Goal: Transaction & Acquisition: Purchase product/service

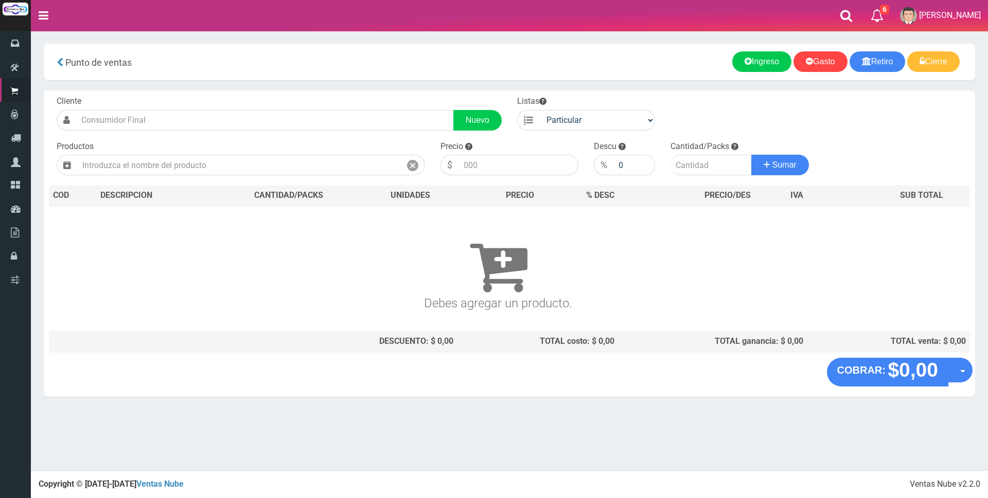
click at [225, 170] on input "text" at bounding box center [239, 165] width 324 height 21
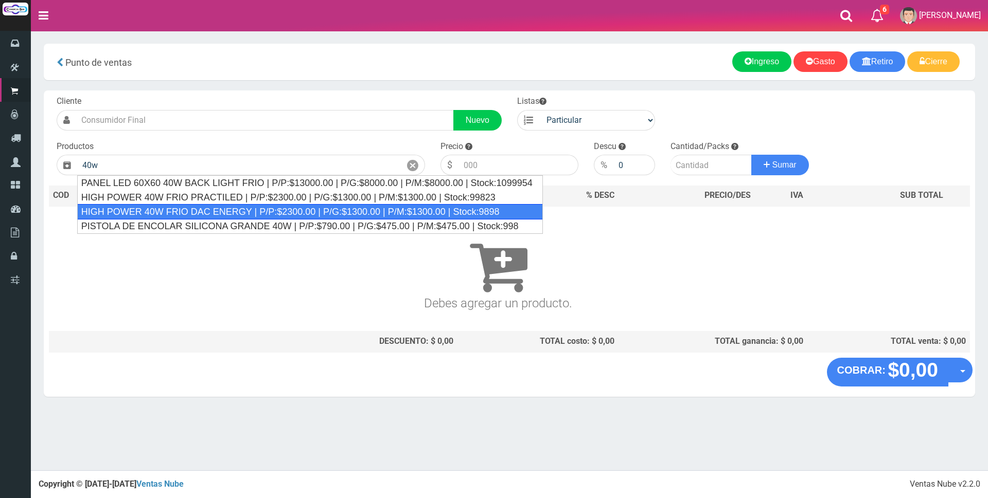
click at [386, 208] on div "HIGH POWER 40W FRIO DAC ENERGY | P/P:$2300.00 | P/G:$1300.00 | P/M:$1300.00 | S…" at bounding box center [310, 211] width 466 height 15
type input "HIGH POWER 40W FRIO DAC ENERGY | P/P:$2300.00 | P/G:$1300.00 | P/M:$1300.00 | S…"
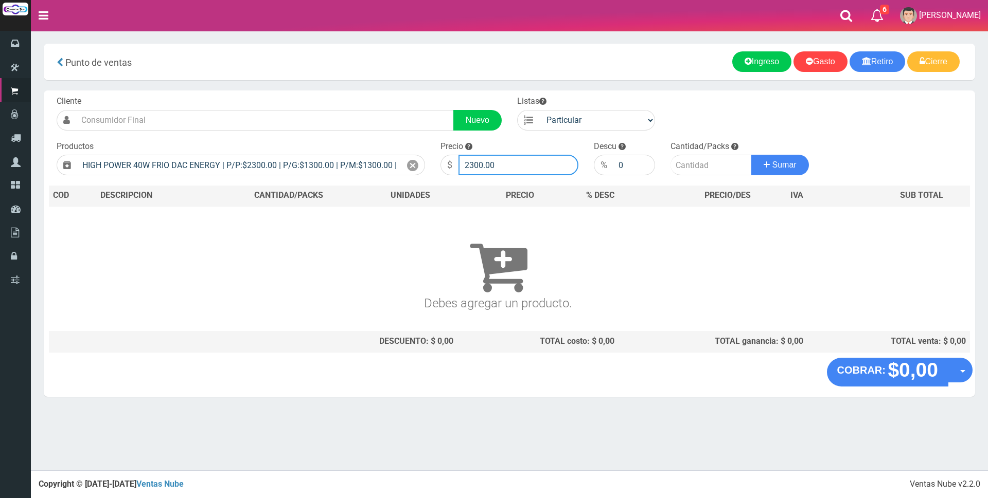
click at [508, 162] on input "2300.00" at bounding box center [518, 165] width 120 height 21
type input "2"
type input "7000"
click at [695, 164] on input "number" at bounding box center [710, 165] width 81 height 21
type input "1"
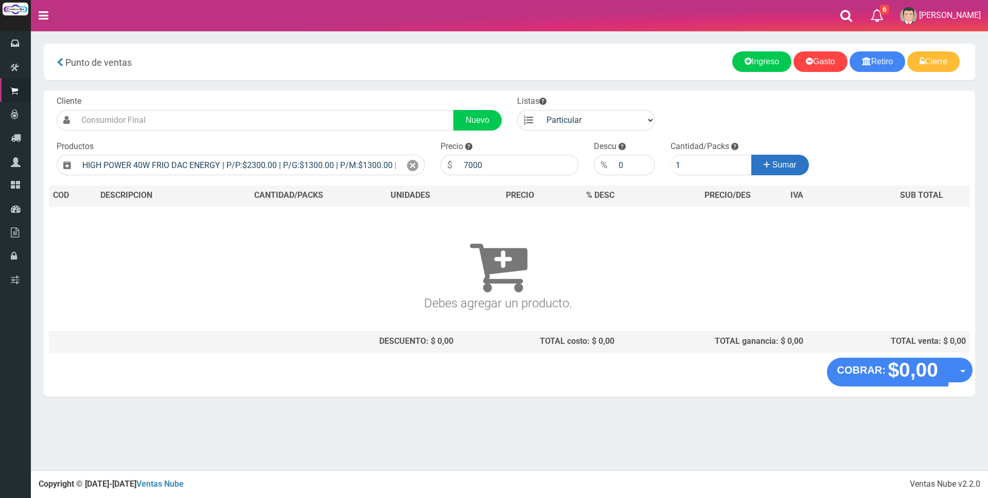
click at [772, 166] on span "Sumar" at bounding box center [784, 164] width 24 height 9
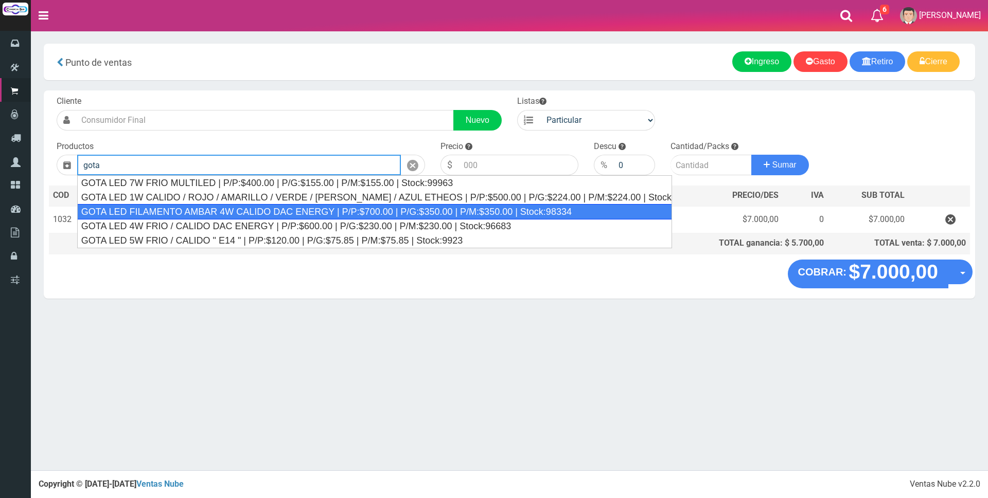
click at [337, 213] on div "GOTA LED FILAMENTO AMBAR 4W CALIDO DAC ENERGY | P/P:$700.00 | P/G:$350.00 | P/M…" at bounding box center [374, 211] width 595 height 15
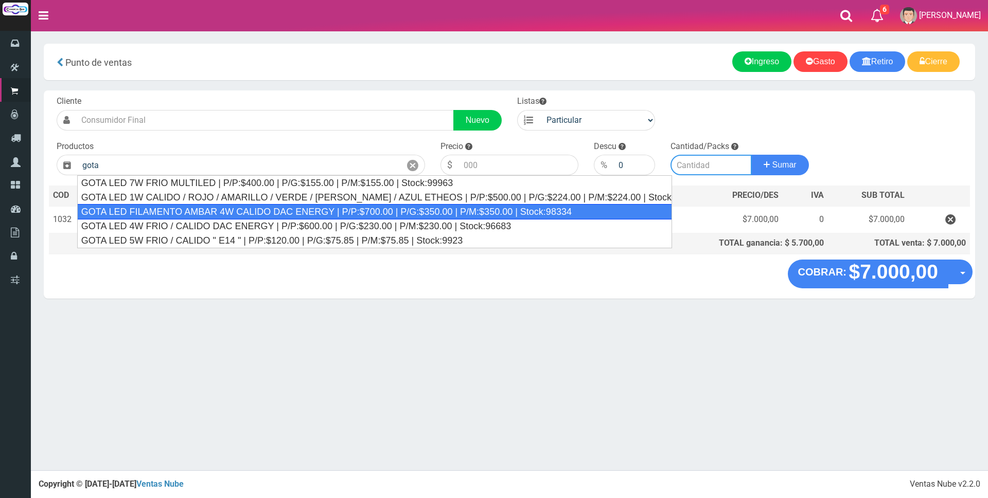
type input "GOTA LED FILAMENTO AMBAR 4W CALIDO DAC ENERGY | P/P:$700.00 | P/G:$350.00 | P/M…"
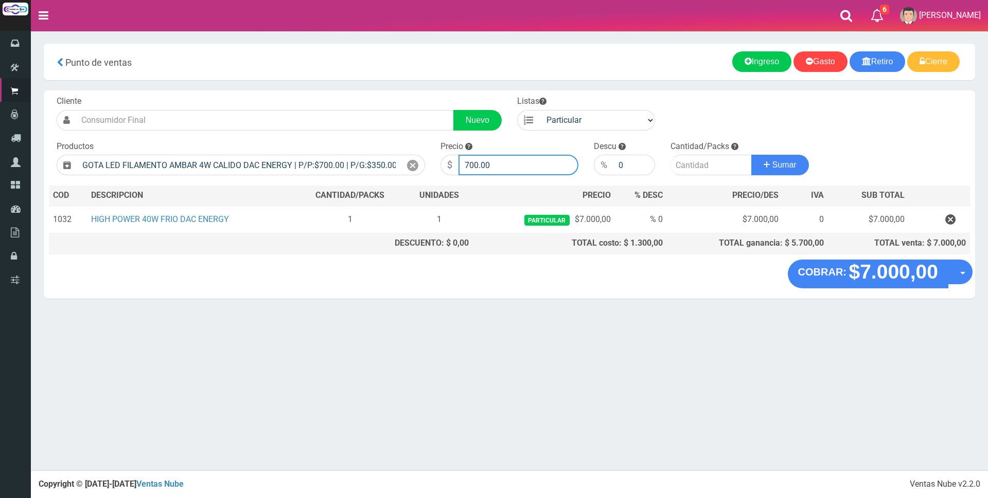
click at [517, 162] on input "700.00" at bounding box center [518, 165] width 120 height 21
type input "7"
type input "2800"
click at [686, 165] on input "number" at bounding box center [710, 165] width 81 height 21
type input "2"
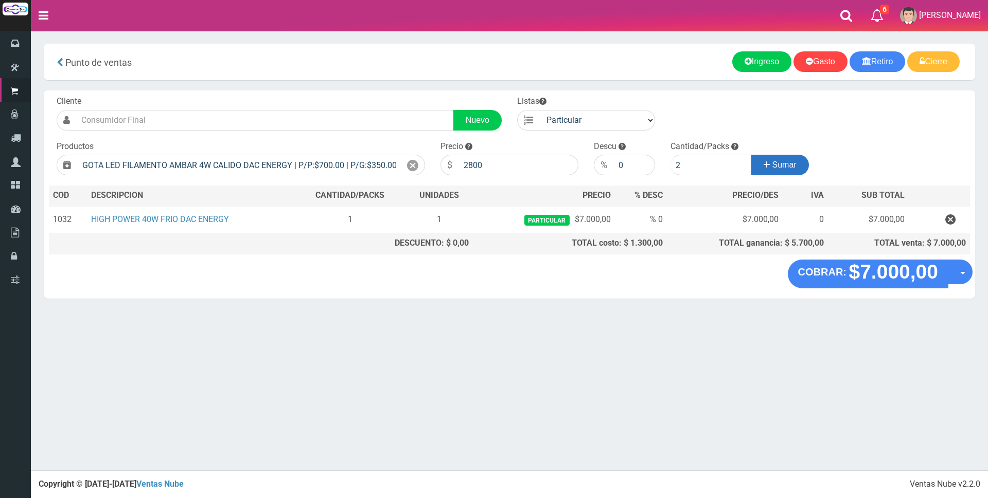
click at [797, 169] on button "Sumar" at bounding box center [780, 165] width 58 height 21
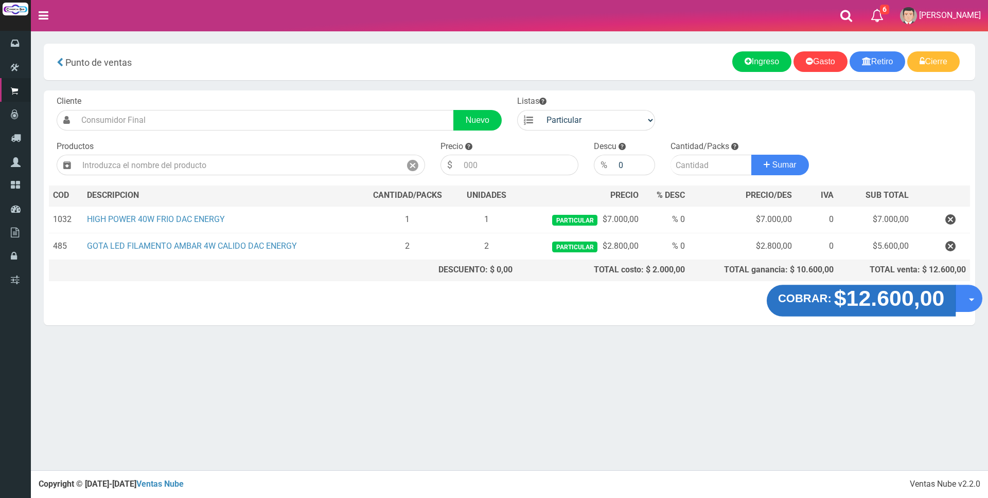
click at [866, 305] on strong "$12.600,00" at bounding box center [889, 299] width 111 height 24
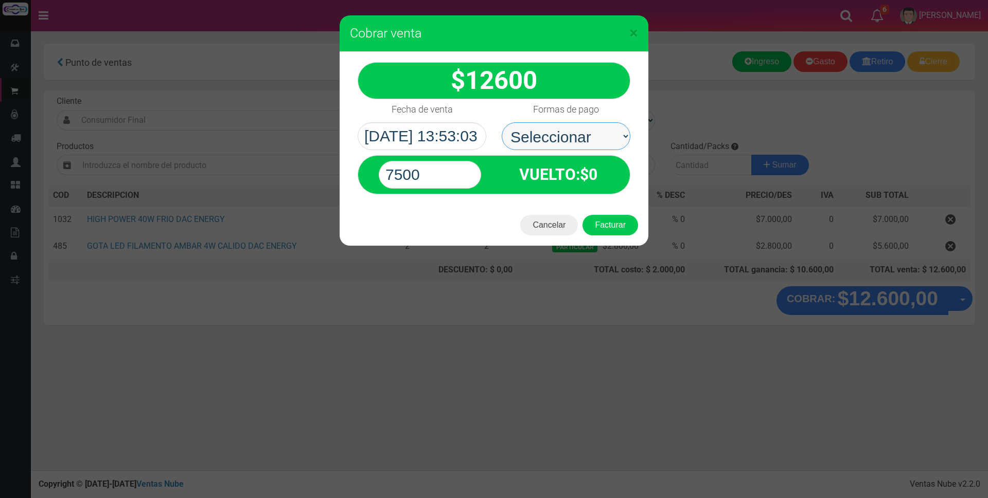
drag, startPoint x: 607, startPoint y: 137, endPoint x: 602, endPoint y: 135, distance: 5.4
click at [602, 135] on select "Seleccionar Efectivo Tarjeta de Crédito Depósito Débito" at bounding box center [566, 136] width 129 height 28
select select "Efectivo"
click at [502, 122] on select "Seleccionar Efectivo Tarjeta de Crédito Depósito Débito" at bounding box center [566, 136] width 129 height 28
click at [464, 172] on input "7500" at bounding box center [430, 175] width 102 height 28
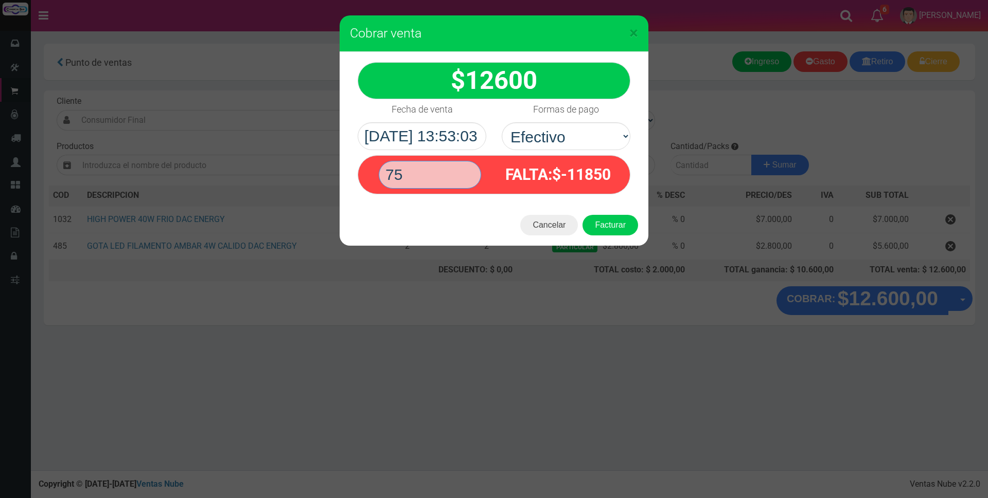
type input "7"
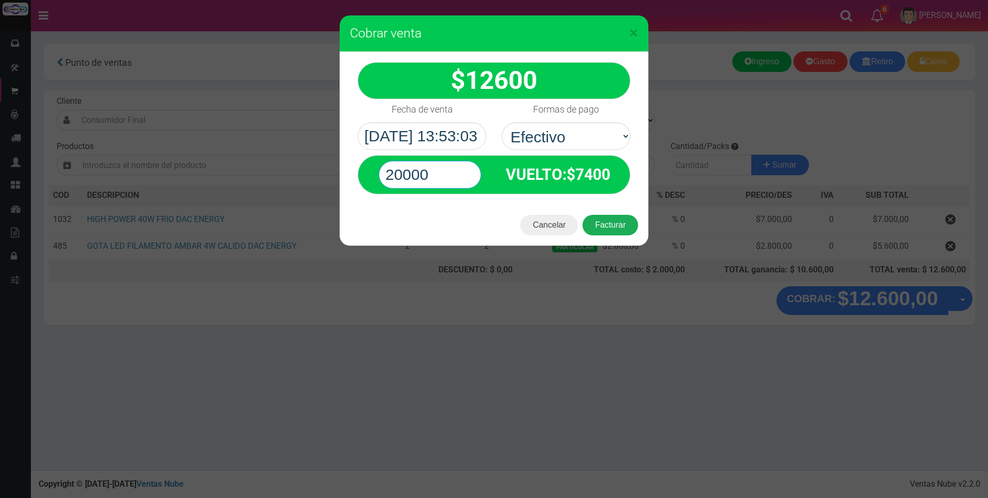
type input "20000"
click at [629, 223] on button "Facturar" at bounding box center [610, 225] width 56 height 21
